Goal: Task Accomplishment & Management: Manage account settings

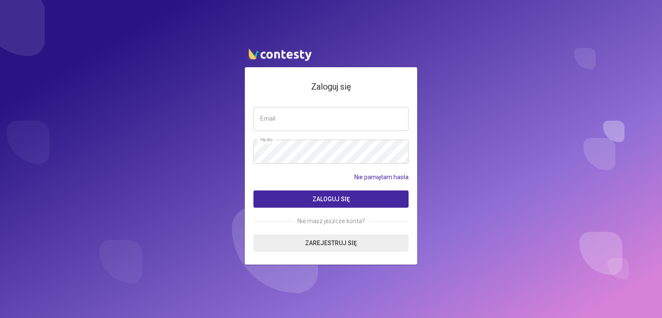
click at [300, 114] on input "email" at bounding box center [330, 119] width 155 height 24
type input "**********"
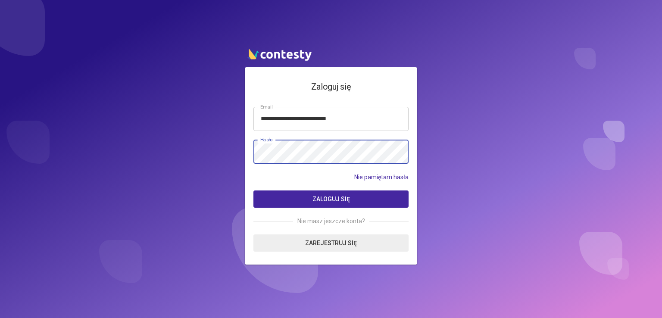
click at [253, 190] on button "Zaloguj się" at bounding box center [330, 198] width 155 height 17
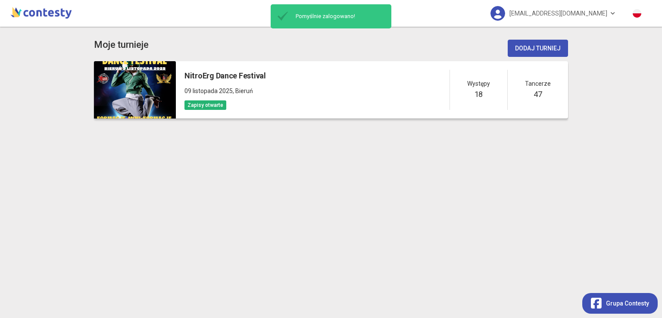
click at [403, 86] on div "NitroErg Dance Festival 09 listopada 2025 , Bieruń Zapisy otwarte Występy 18 Ta…" at bounding box center [372, 89] width 392 height 57
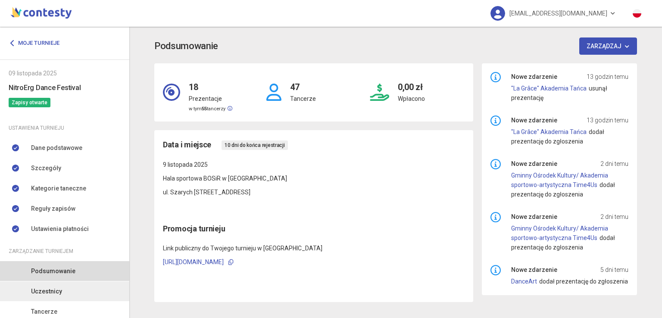
click at [70, 296] on link "Uczestnicy" at bounding box center [64, 291] width 129 height 20
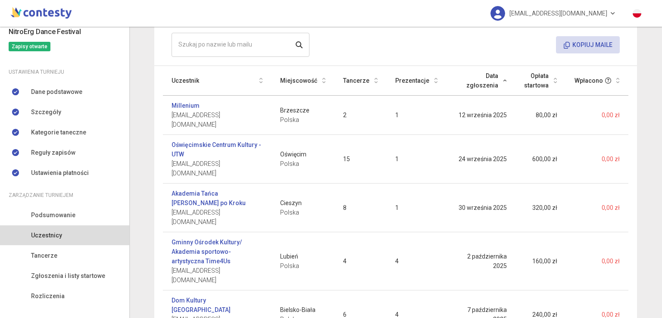
scroll to position [59, 0]
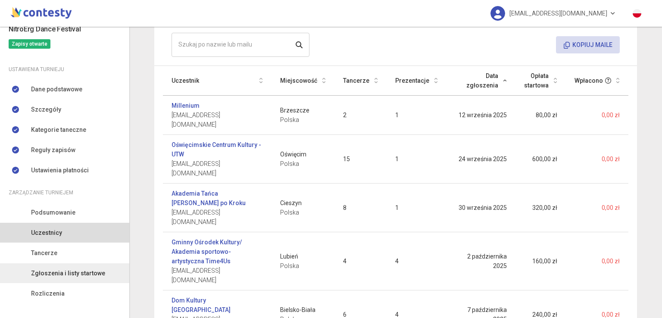
click at [81, 272] on span "Zgłoszenia i listy startowe" at bounding box center [68, 272] width 74 height 9
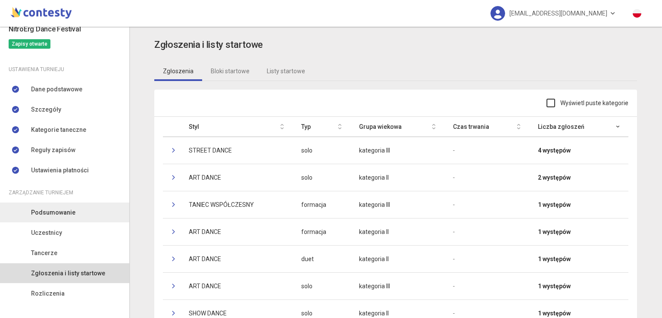
click at [43, 216] on span "Podsumowanie" at bounding box center [53, 212] width 44 height 9
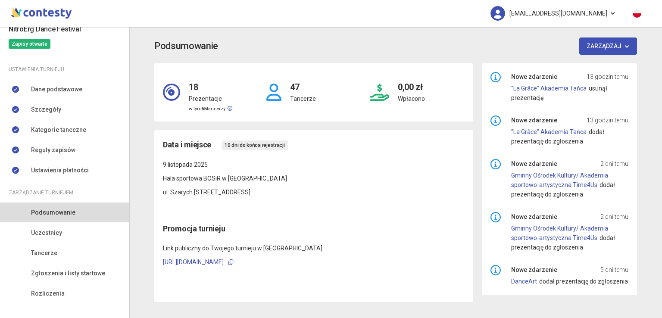
click at [598, 15] on span "[EMAIL_ADDRESS][DOMAIN_NAME]" at bounding box center [558, 13] width 98 height 18
click at [522, 42] on link "Wyloguj" at bounding box center [538, 39] width 86 height 16
